Goal: Information Seeking & Learning: Check status

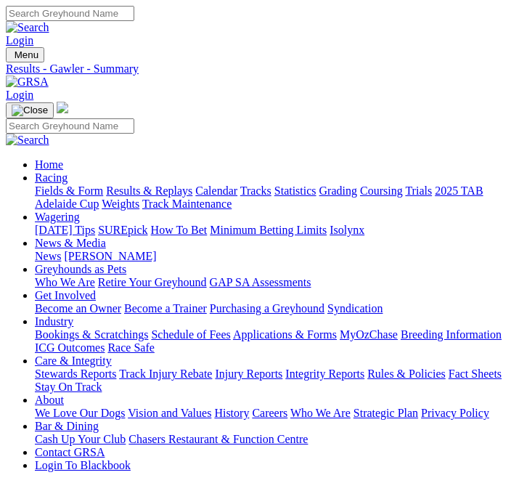
scroll to position [173, 0]
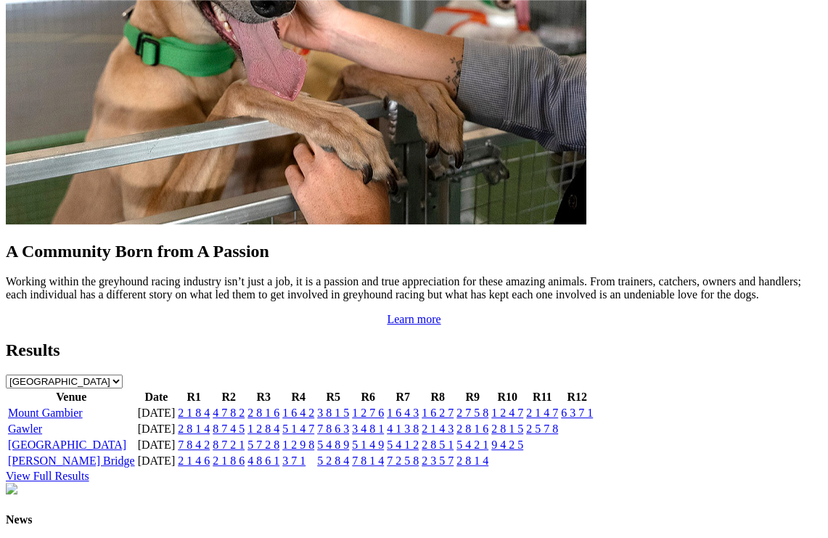
scroll to position [1296, 0]
click at [114, 482] on img at bounding box center [158, 547] width 305 height 13
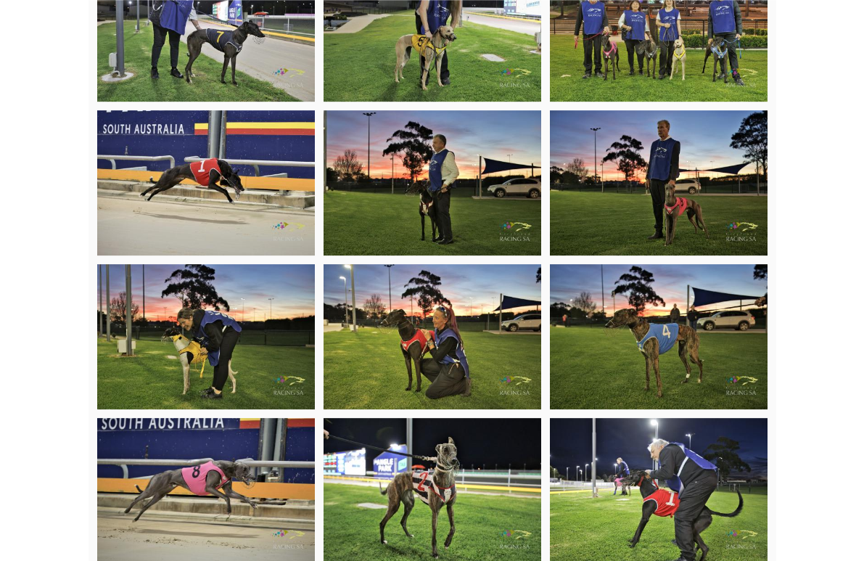
scroll to position [1413, 0]
click at [666, 65] on img at bounding box center [659, 29] width 218 height 145
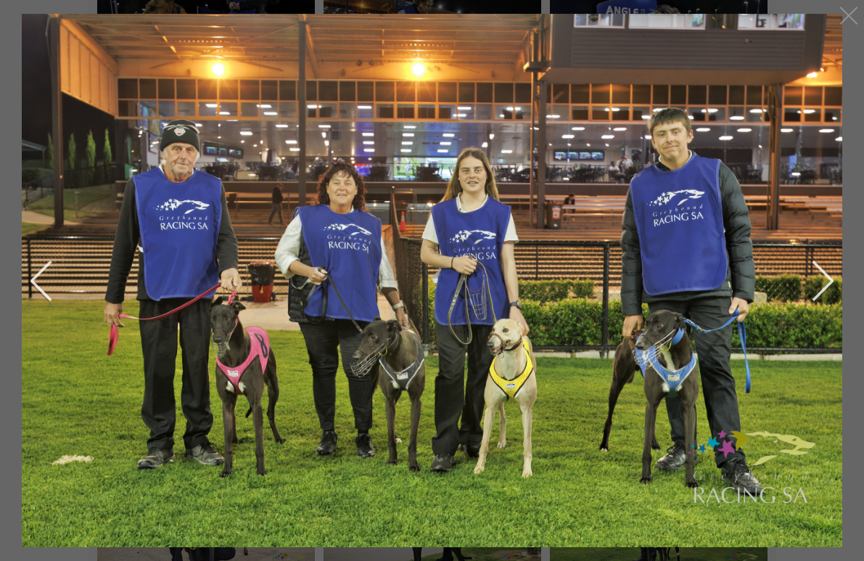
scroll to position [2309, 0]
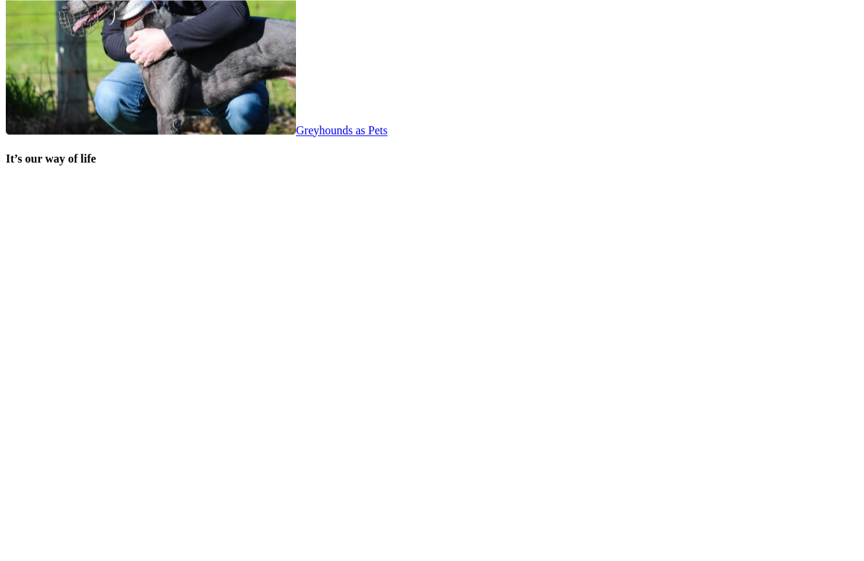
scroll to position [2875, 0]
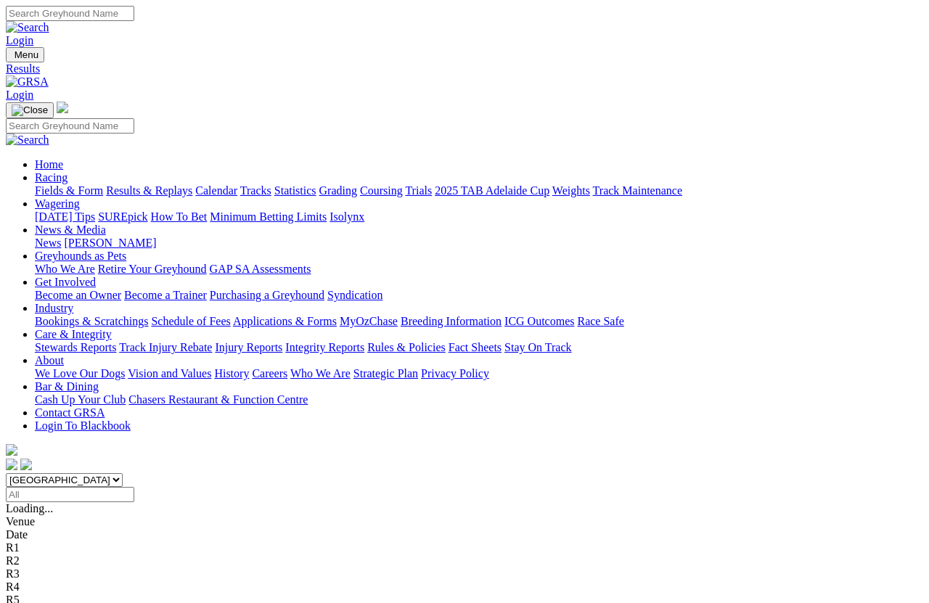
scroll to position [10, 0]
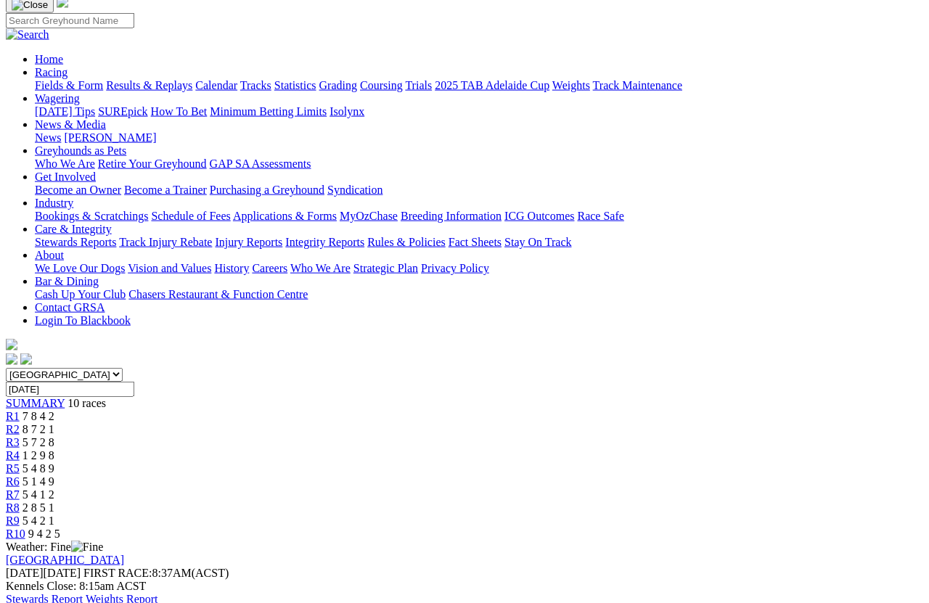
scroll to position [130, 0]
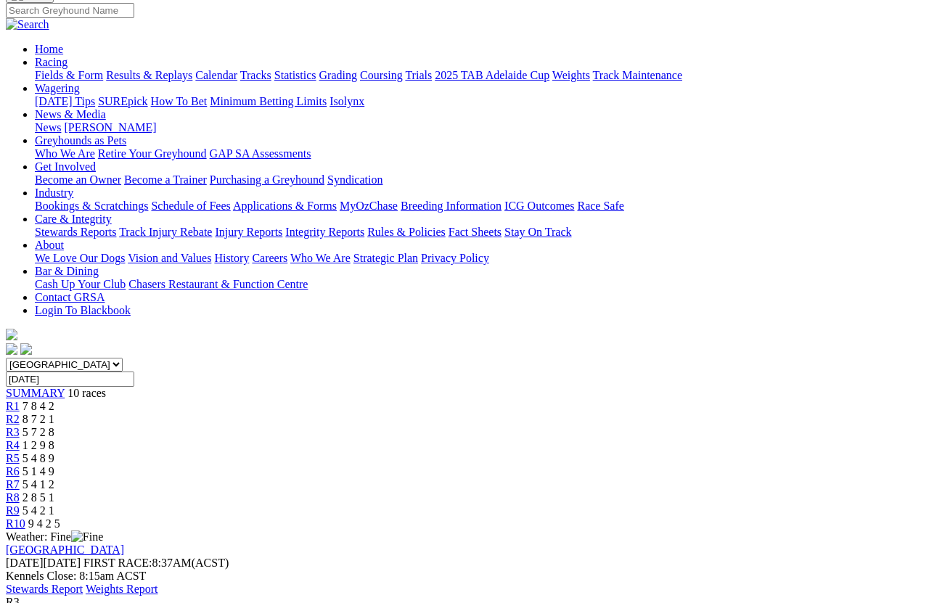
scroll to position [269, 0]
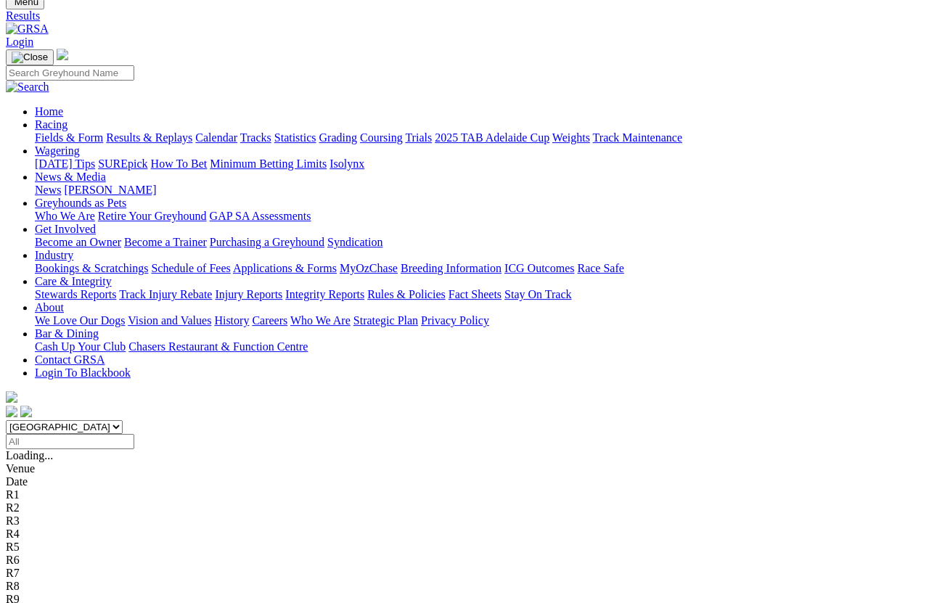
scroll to position [53, 0]
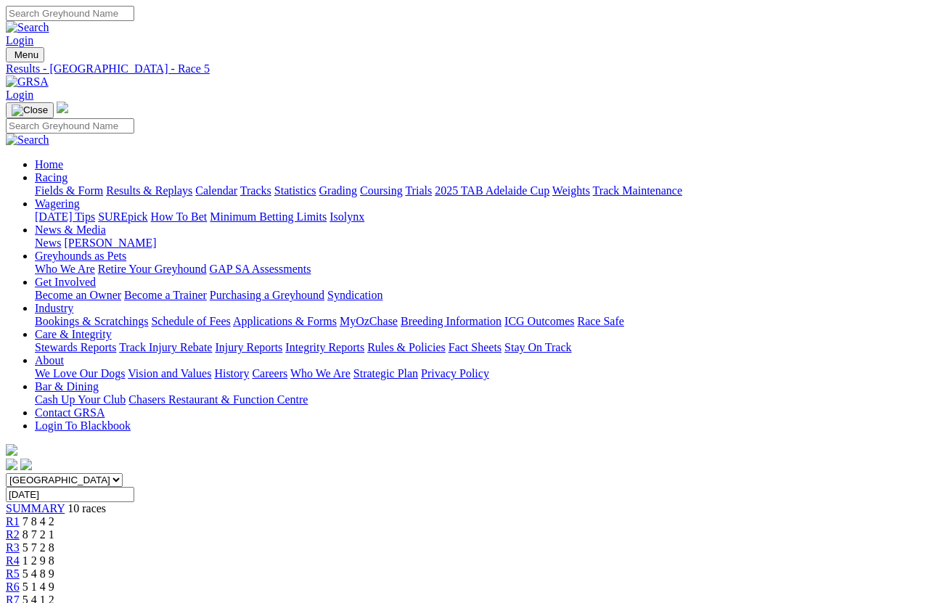
scroll to position [10, 0]
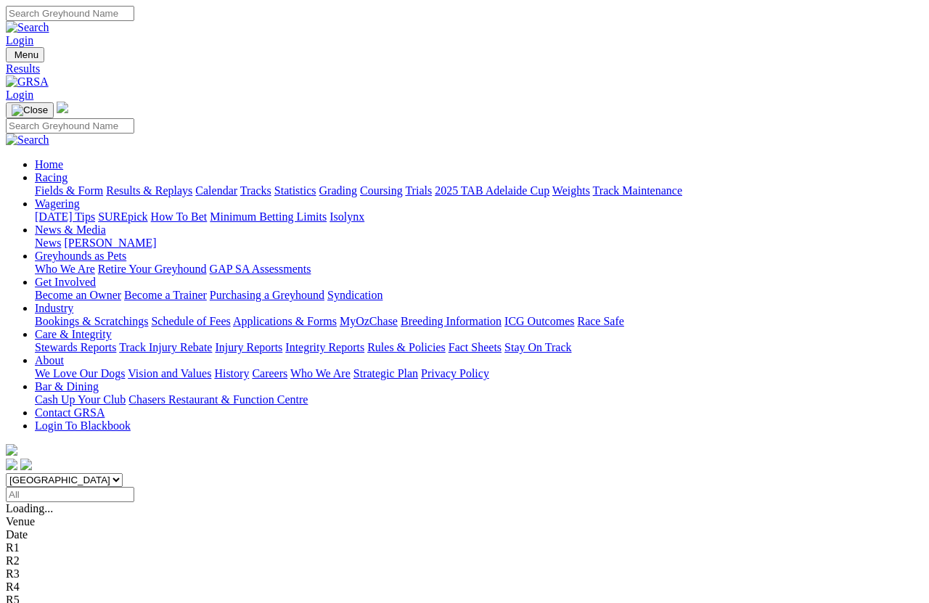
scroll to position [96, 0]
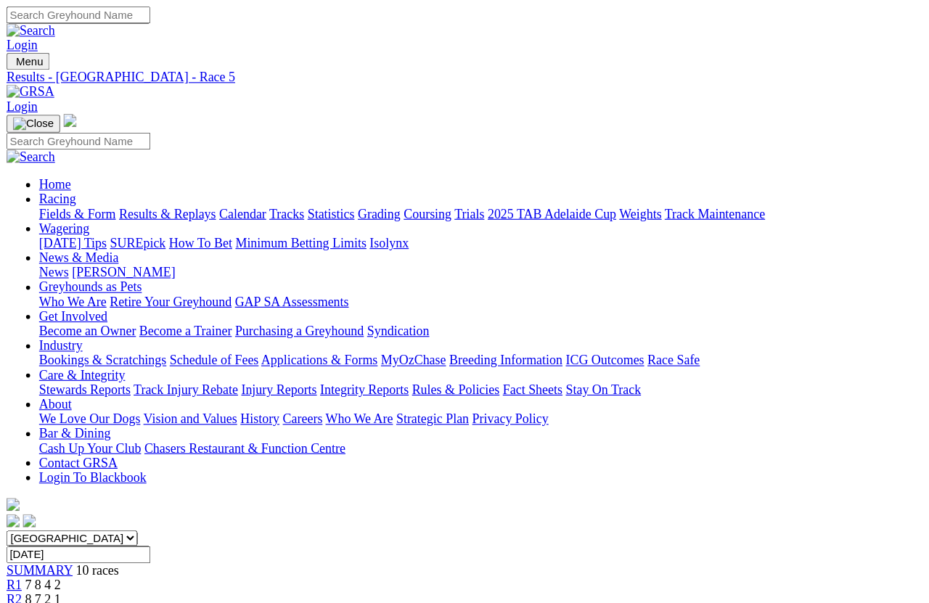
scroll to position [10, 0]
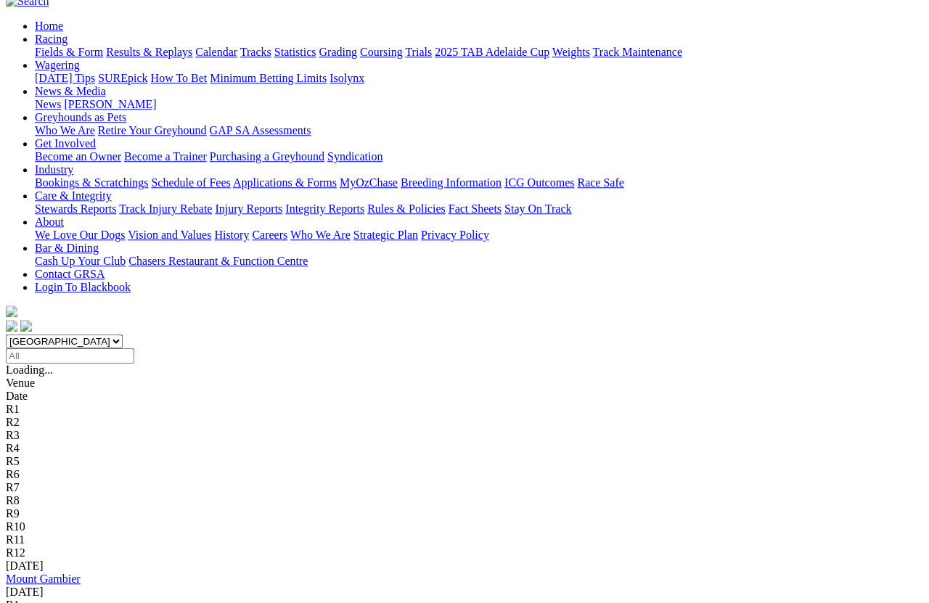
scroll to position [139, 0]
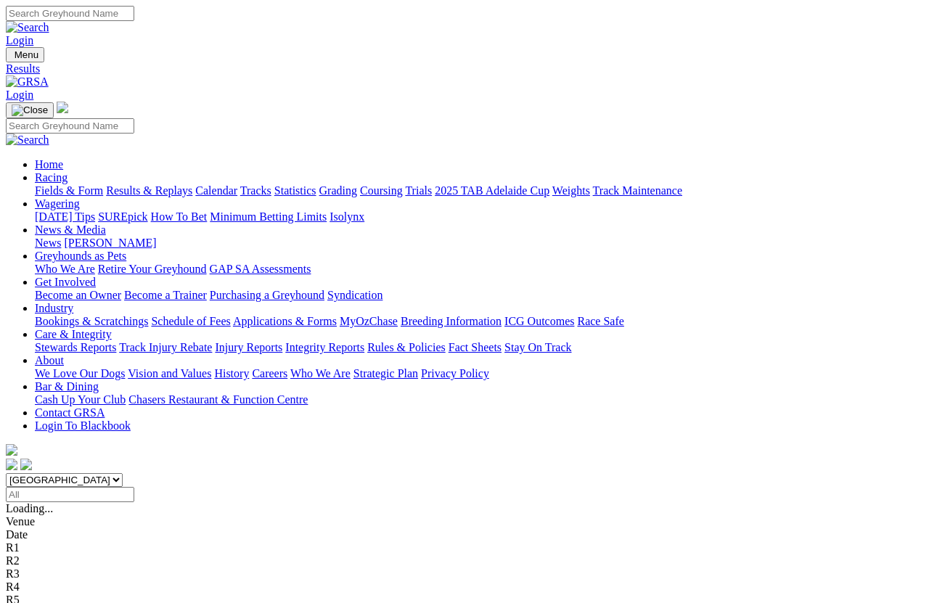
scroll to position [181, 0]
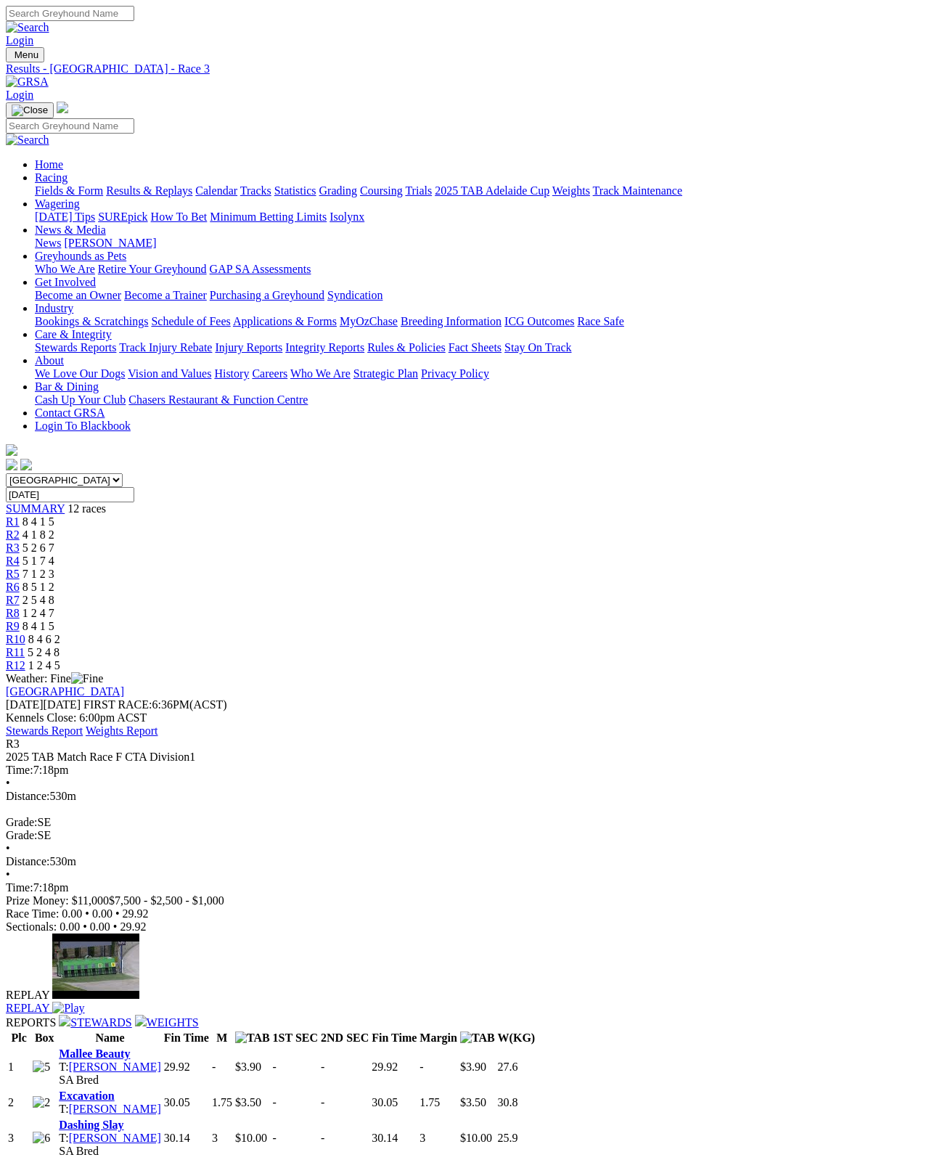
scroll to position [13, 0]
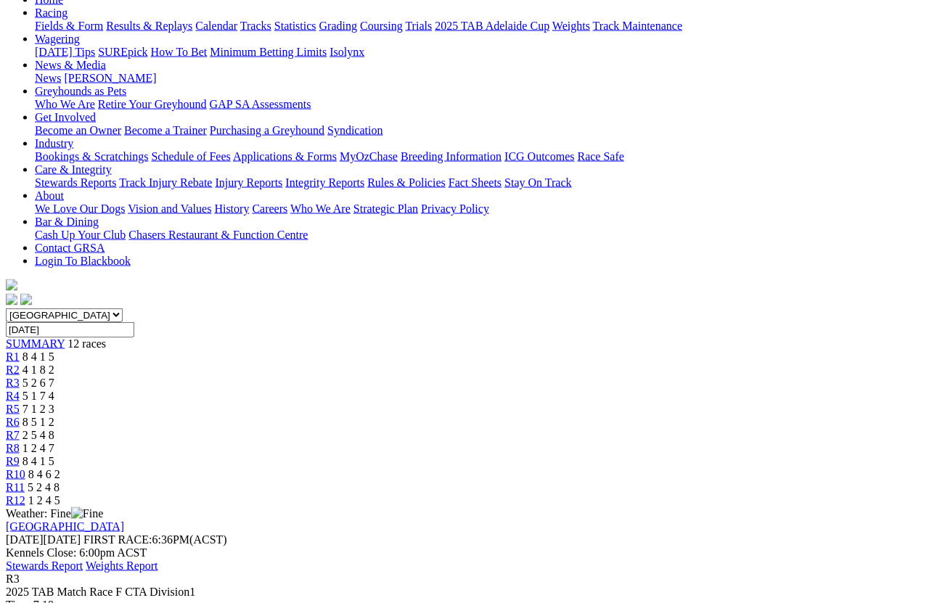
scroll to position [168, 0]
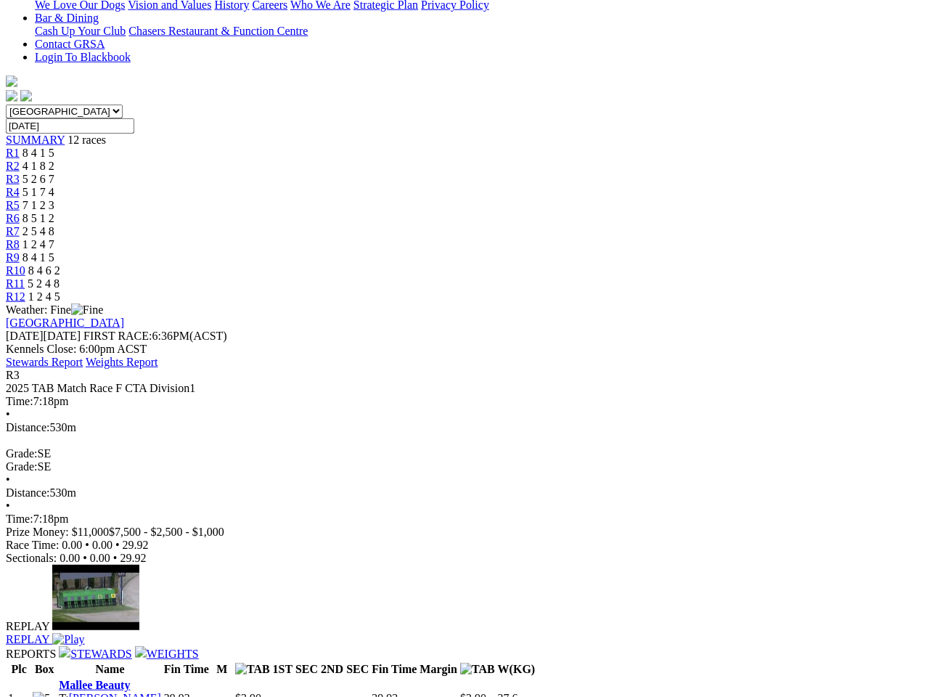
scroll to position [110, 0]
